Goal: Information Seeking & Learning: Find specific page/section

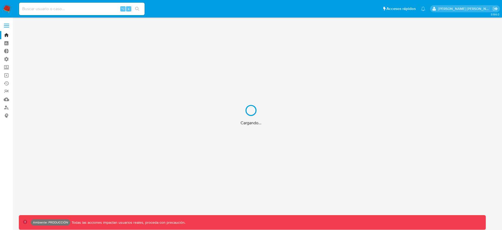
click at [3, 109] on div "Cargando..." at bounding box center [251, 115] width 502 height 230
click at [4, 109] on div "Cargando..." at bounding box center [251, 115] width 502 height 230
click at [5, 108] on div "Cargando..." at bounding box center [251, 115] width 502 height 230
click at [4, 108] on div "Cargando..." at bounding box center [251, 115] width 502 height 230
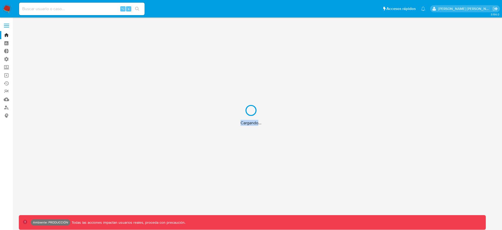
click at [6, 107] on div "Cargando..." at bounding box center [251, 115] width 502 height 230
click at [8, 106] on div "Cargando..." at bounding box center [251, 115] width 502 height 230
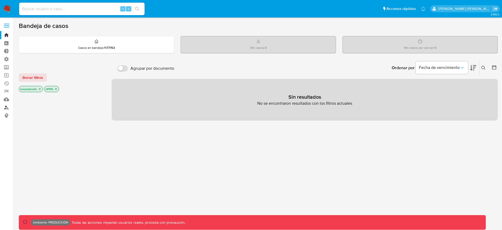
click at [8, 106] on link "Buscador de personas" at bounding box center [31, 108] width 62 height 8
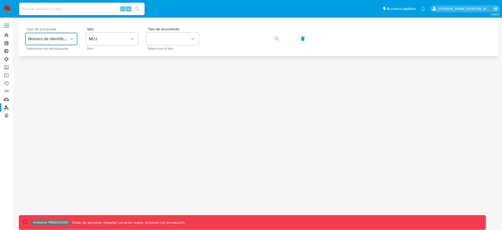
click at [41, 37] on span "Número de identificación" at bounding box center [48, 38] width 41 height 5
click at [101, 44] on button "MLU" at bounding box center [112, 39] width 52 height 13
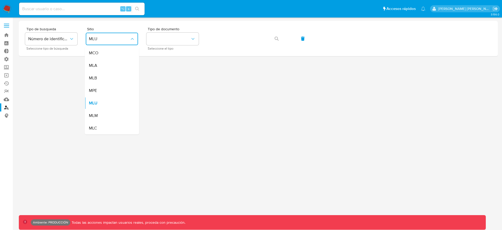
click at [100, 64] on div "MLA" at bounding box center [110, 65] width 43 height 13
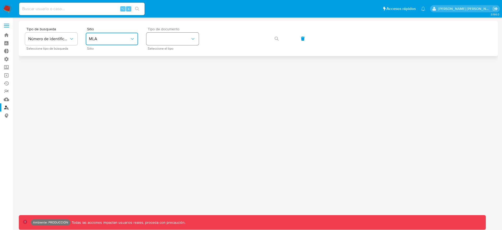
click at [166, 35] on button "identificationType" at bounding box center [172, 39] width 52 height 13
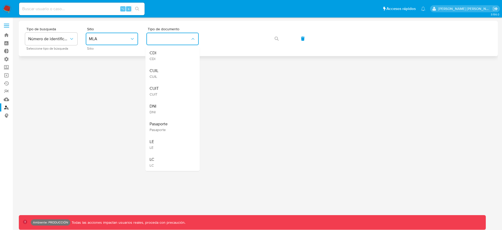
drag, startPoint x: 166, startPoint y: 73, endPoint x: 215, endPoint y: 47, distance: 56.0
click at [166, 72] on div "CUIL CUIL" at bounding box center [171, 74] width 43 height 18
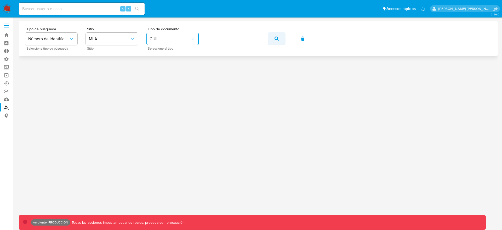
click at [274, 39] on button "button" at bounding box center [277, 38] width 18 height 13
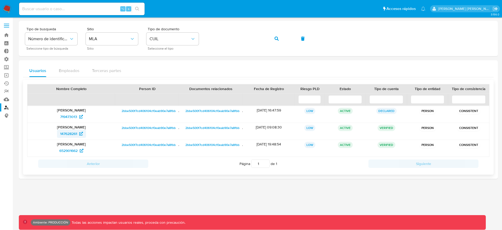
click at [69, 134] on span "147628261" at bounding box center [68, 134] width 17 height 8
click at [284, 42] on button "button" at bounding box center [277, 38] width 18 height 13
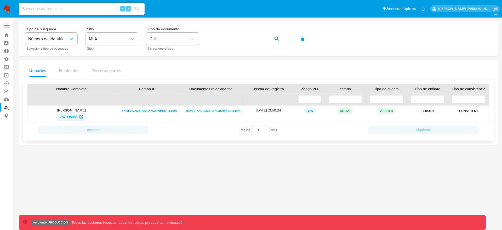
click at [64, 116] on span "757995991" at bounding box center [69, 117] width 18 height 8
click at [7, 32] on link "Bandeja" at bounding box center [31, 35] width 62 height 8
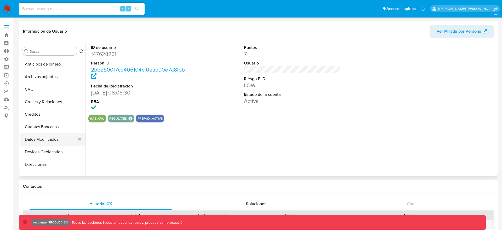
select select "10"
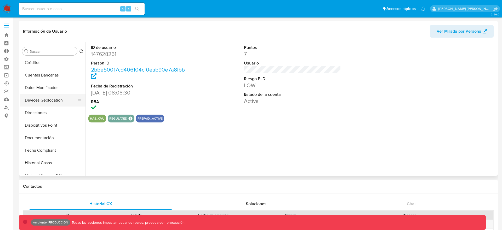
scroll to position [83, 0]
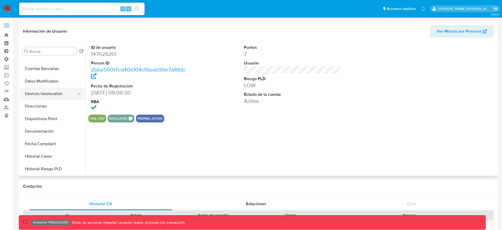
click at [43, 126] on button "Documentación" at bounding box center [52, 131] width 65 height 13
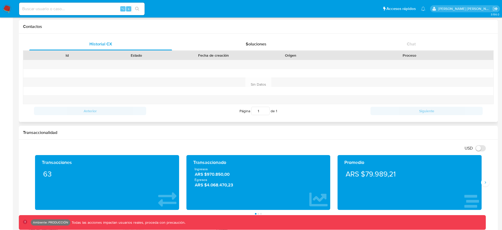
scroll to position [283, 0]
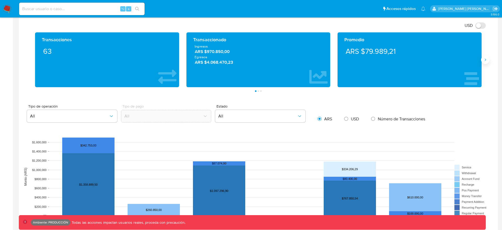
click at [486, 60] on icon "Siguiente" at bounding box center [485, 60] width 4 height 4
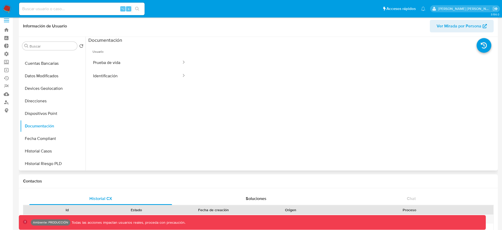
scroll to position [0, 0]
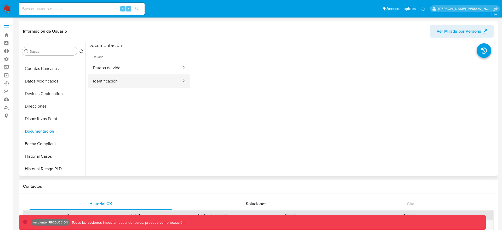
click at [112, 81] on button "Identificación" at bounding box center [135, 81] width 94 height 13
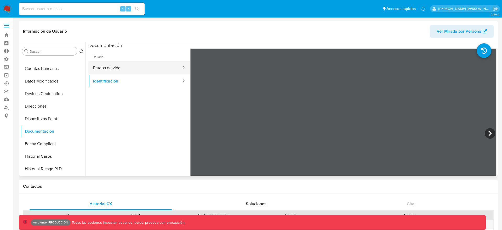
click at [142, 73] on button "Prueba de vida" at bounding box center [135, 67] width 94 height 13
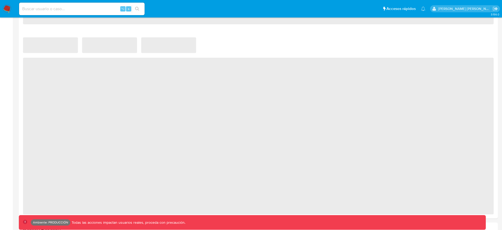
select select "10"
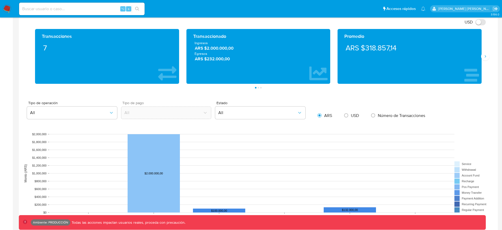
scroll to position [245, 0]
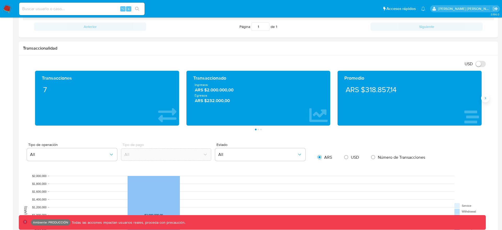
click at [484, 98] on icon "Siguiente" at bounding box center [485, 98] width 4 height 4
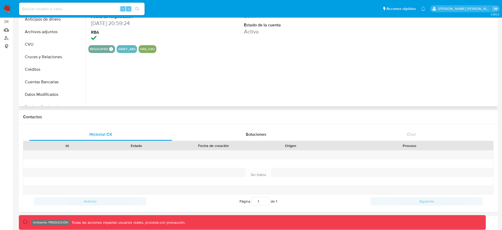
scroll to position [0, 0]
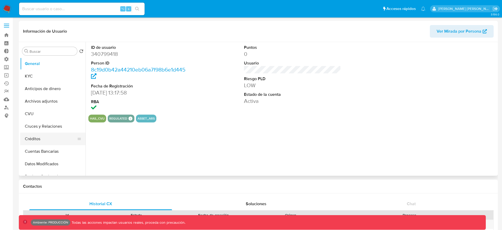
select select "10"
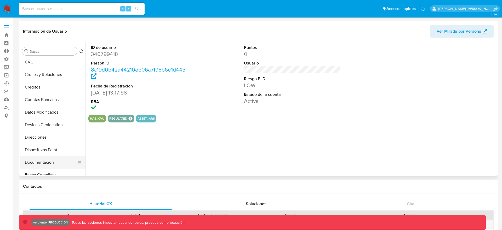
scroll to position [56, 0]
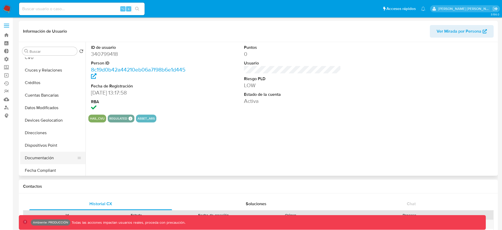
click at [41, 157] on button "Documentación" at bounding box center [50, 158] width 61 height 13
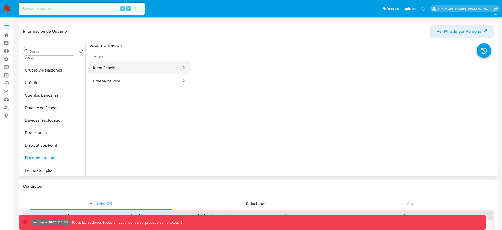
click at [132, 71] on button "Identificación" at bounding box center [135, 67] width 94 height 13
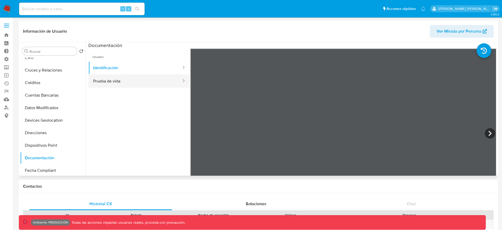
click at [128, 84] on button "Prueba de vida" at bounding box center [135, 81] width 94 height 13
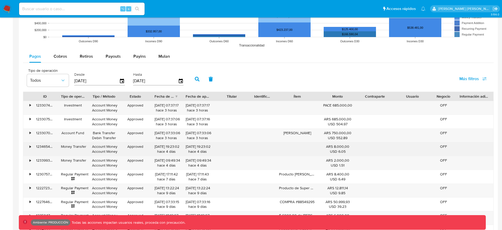
scroll to position [464, 0]
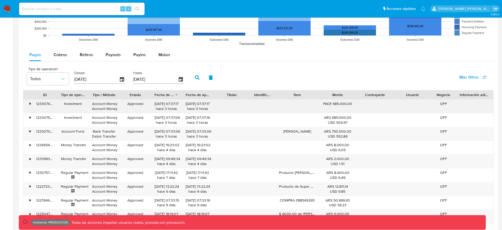
drag, startPoint x: 352, startPoint y: 104, endPoint x: 326, endPoint y: 103, distance: 26.2
click at [326, 103] on div "PACE 685.000,00" at bounding box center [338, 103] width 30 height 5
drag, startPoint x: 340, startPoint y: 136, endPoint x: 331, endPoint y: 134, distance: 8.5
click at [332, 134] on div "USD 552.89" at bounding box center [338, 136] width 30 height 5
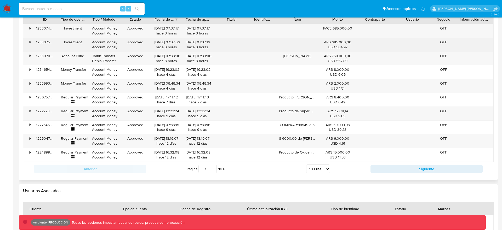
scroll to position [570, 0]
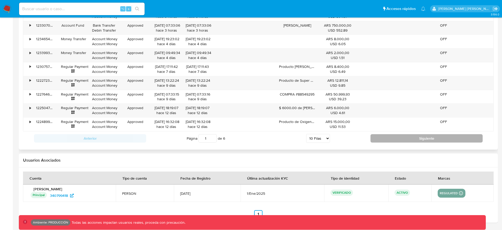
click at [400, 139] on button "Siguiente" at bounding box center [427, 138] width 112 height 8
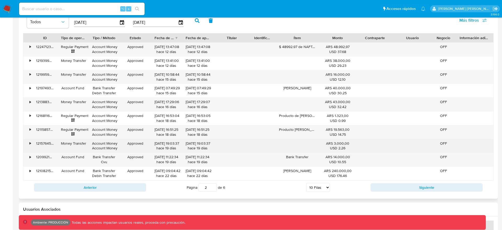
scroll to position [494, 0]
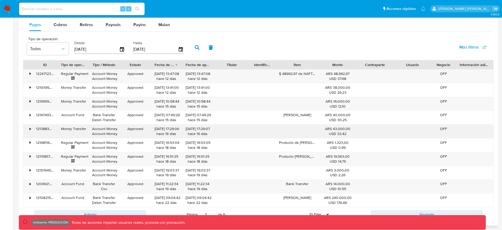
click at [293, 132] on div "• 122471232766 Regular Payment Account Money Account Money Approved 15/08/2025 …" at bounding box center [258, 138] width 471 height 138
click at [294, 133] on div at bounding box center [297, 132] width 44 height 14
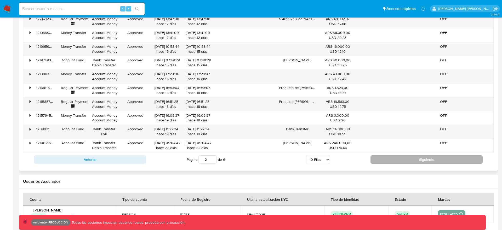
click at [400, 157] on button "Siguiente" at bounding box center [427, 160] width 112 height 8
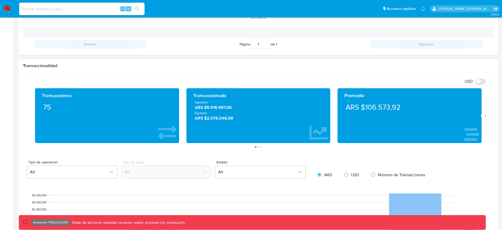
scroll to position [223, 0]
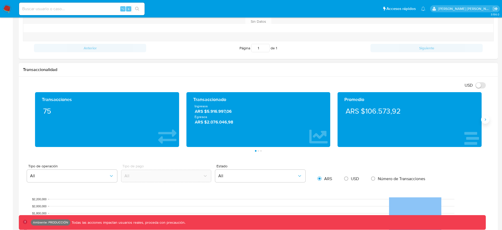
click at [485, 119] on icon "Siguiente" at bounding box center [485, 120] width 1 height 2
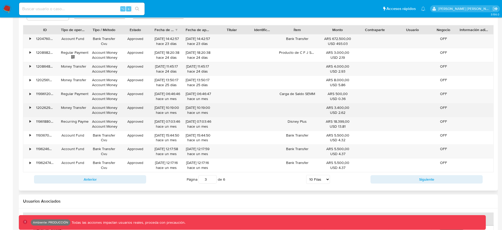
scroll to position [532, 0]
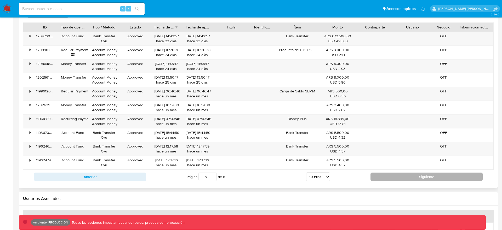
click at [397, 176] on button "Siguiente" at bounding box center [427, 177] width 112 height 8
type input "4"
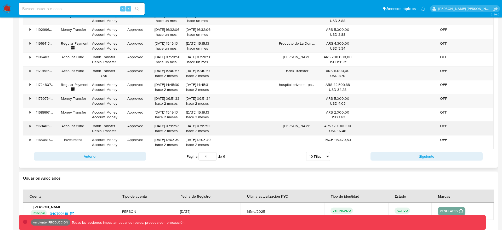
scroll to position [555, 0]
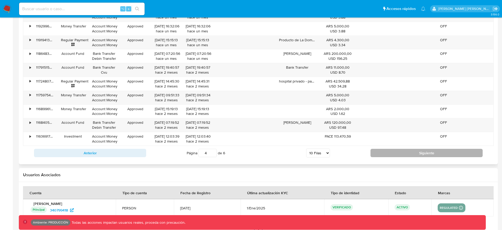
click at [397, 149] on button "Siguiente" at bounding box center [427, 153] width 112 height 8
type input "5"
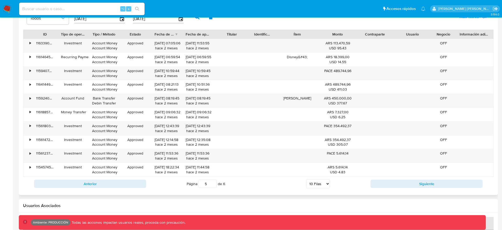
scroll to position [570, 0]
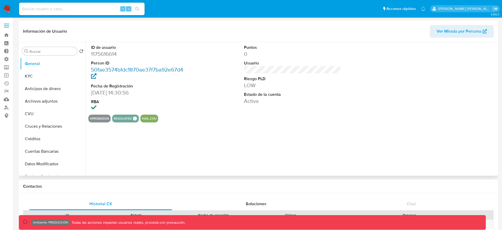
select select "10"
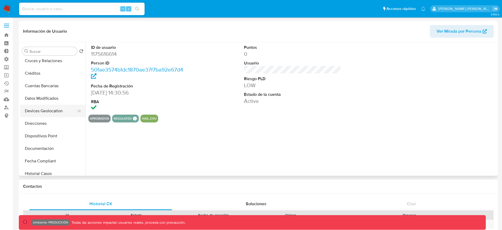
scroll to position [67, 0]
click at [41, 145] on button "Documentación" at bounding box center [50, 147] width 61 height 13
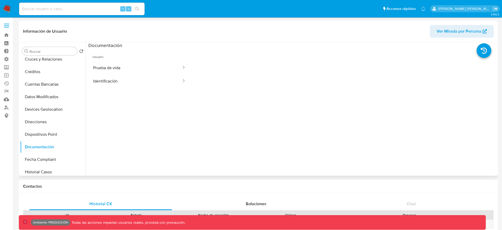
scroll to position [5, 0]
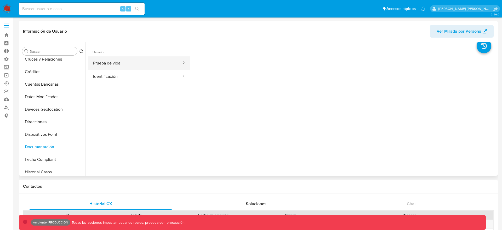
click at [134, 65] on button "Prueba de vida" at bounding box center [135, 63] width 94 height 13
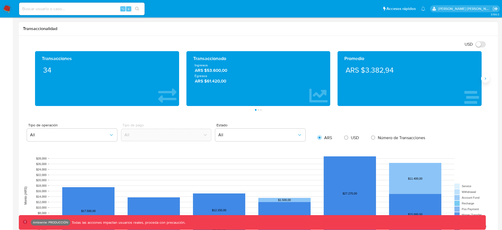
scroll to position [265, 0]
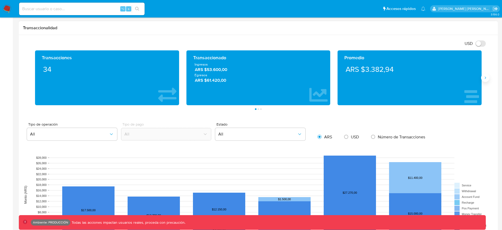
click at [485, 75] on button "Siguiente" at bounding box center [485, 78] width 8 height 8
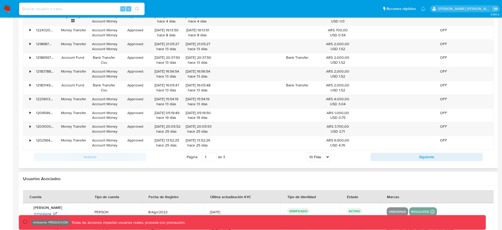
scroll to position [587, 0]
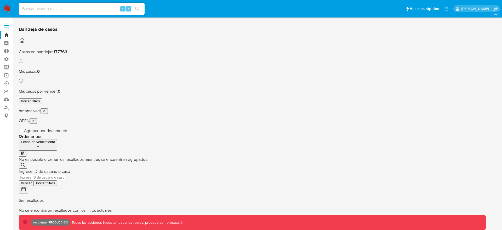
scroll to position [0, 0]
